Goal: Information Seeking & Learning: Find specific fact

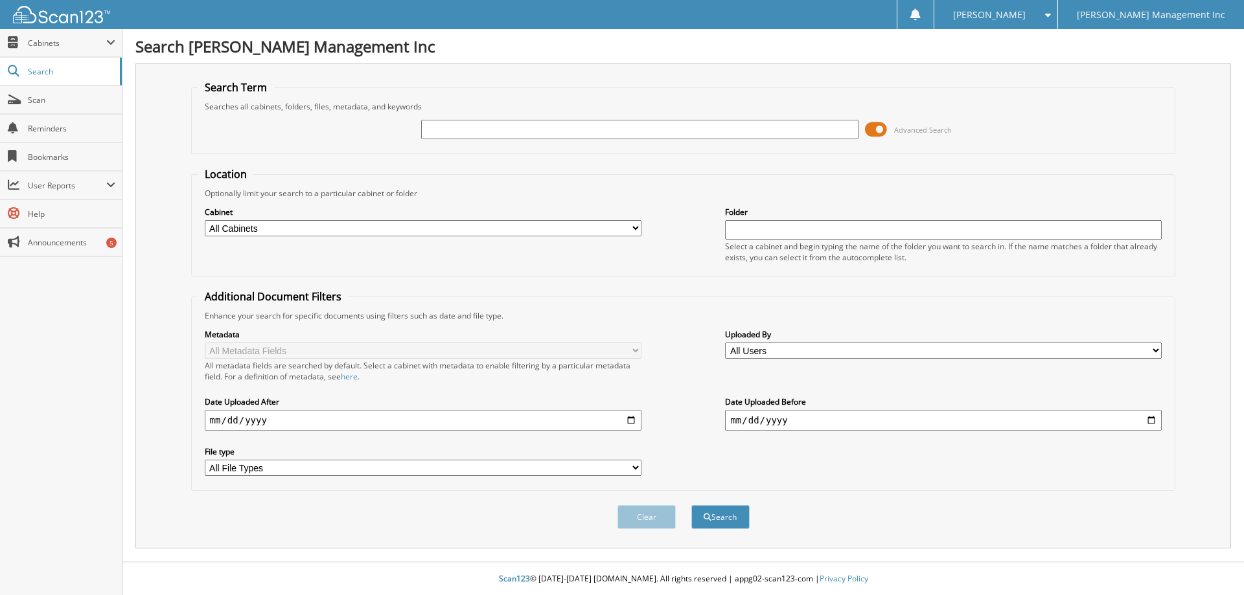
click at [459, 132] on input "text" at bounding box center [639, 129] width 437 height 19
paste input "889970"
type input "889970"
click at [691, 505] on button "Search" at bounding box center [720, 517] width 58 height 24
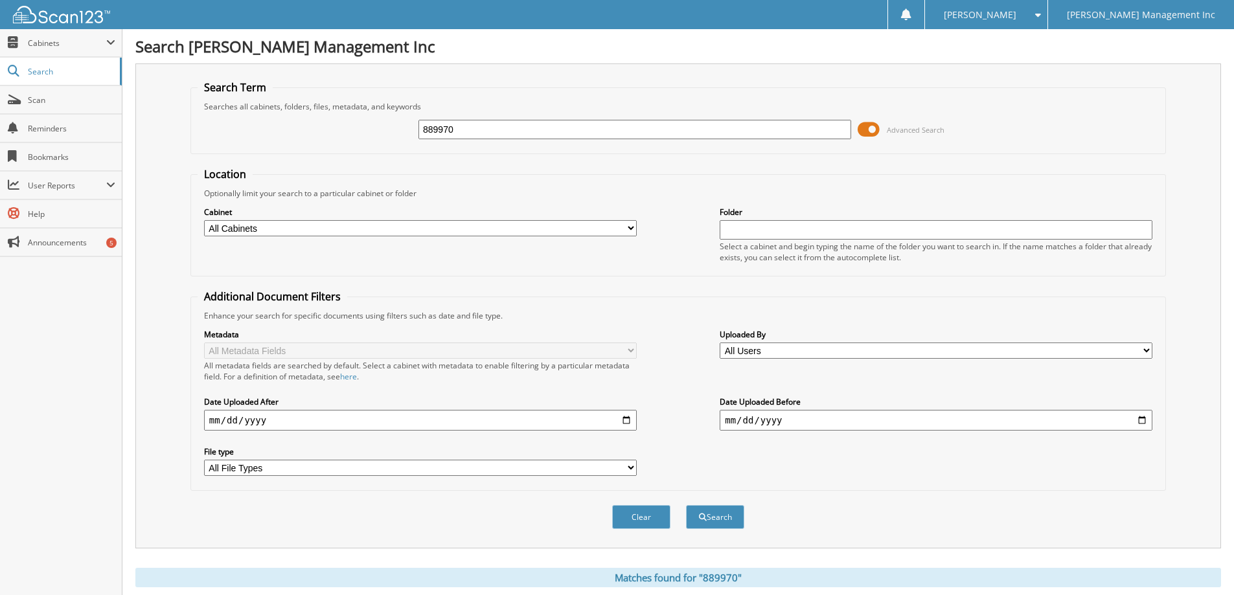
scroll to position [201, 0]
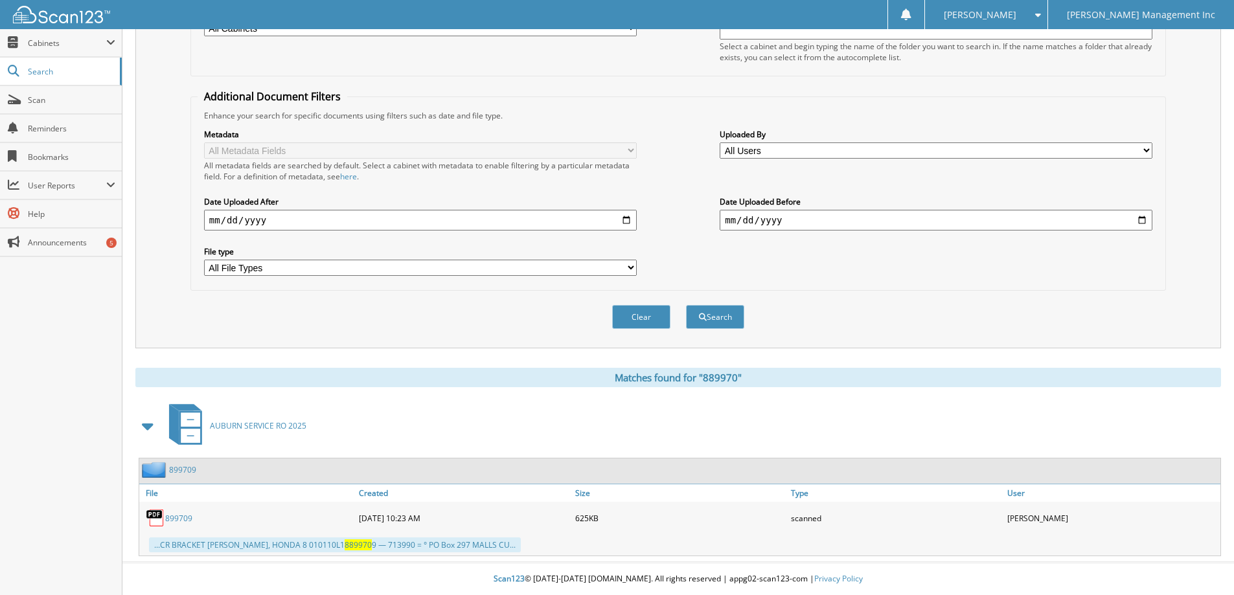
click at [176, 522] on link "899709" at bounding box center [178, 518] width 27 height 11
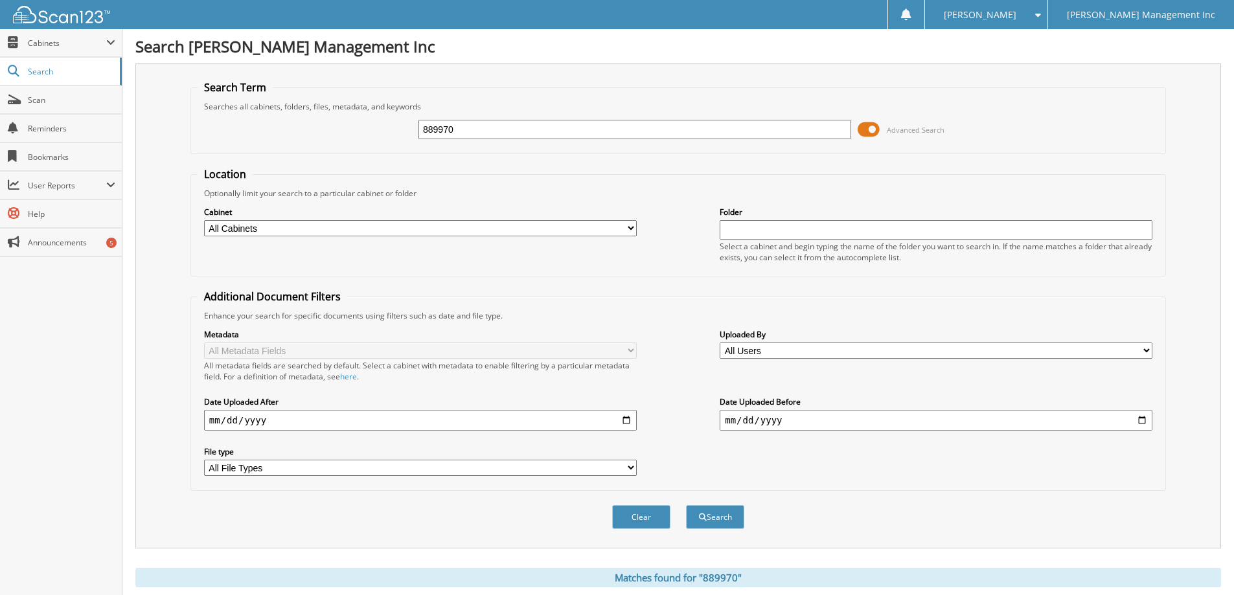
click at [448, 128] on input "889970" at bounding box center [634, 129] width 433 height 19
click at [686, 505] on button "Search" at bounding box center [715, 517] width 58 height 24
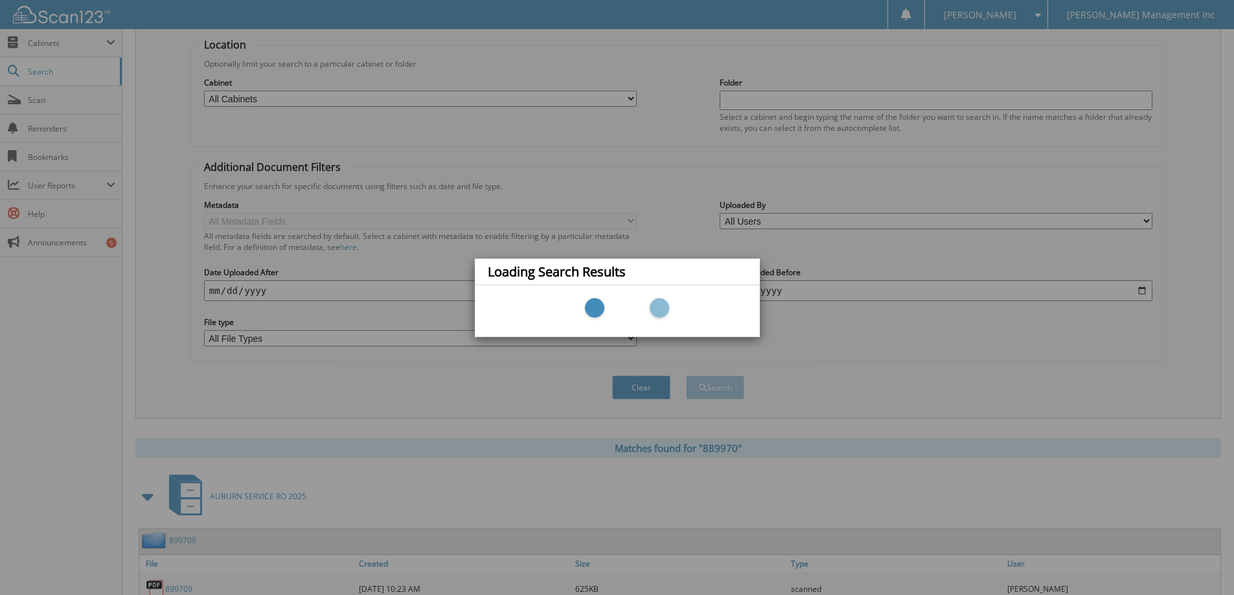
scroll to position [201, 0]
